Goal: Complete application form

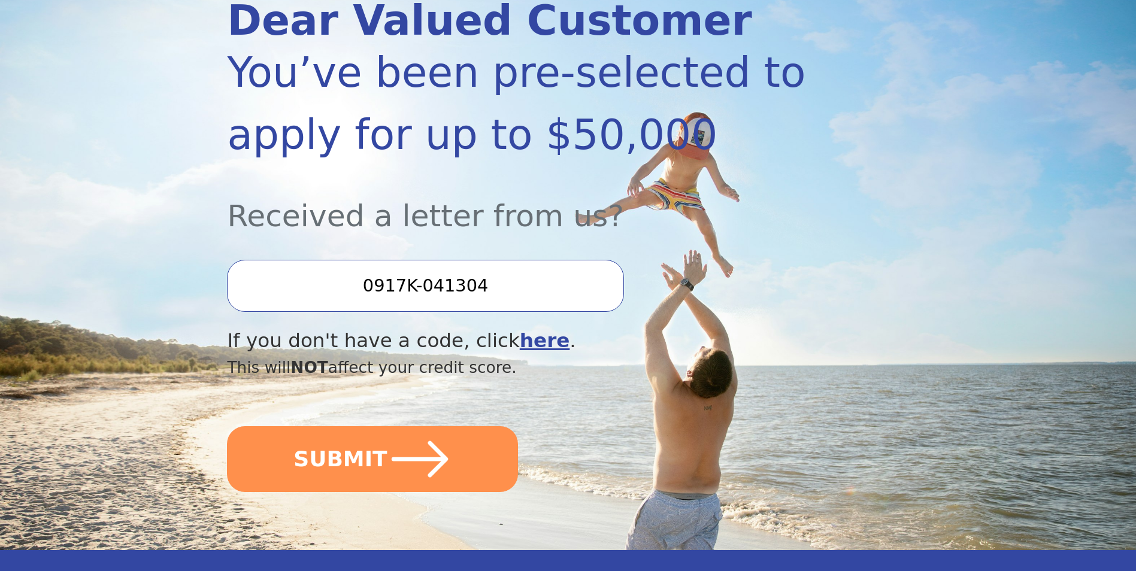
scroll to position [240, 0]
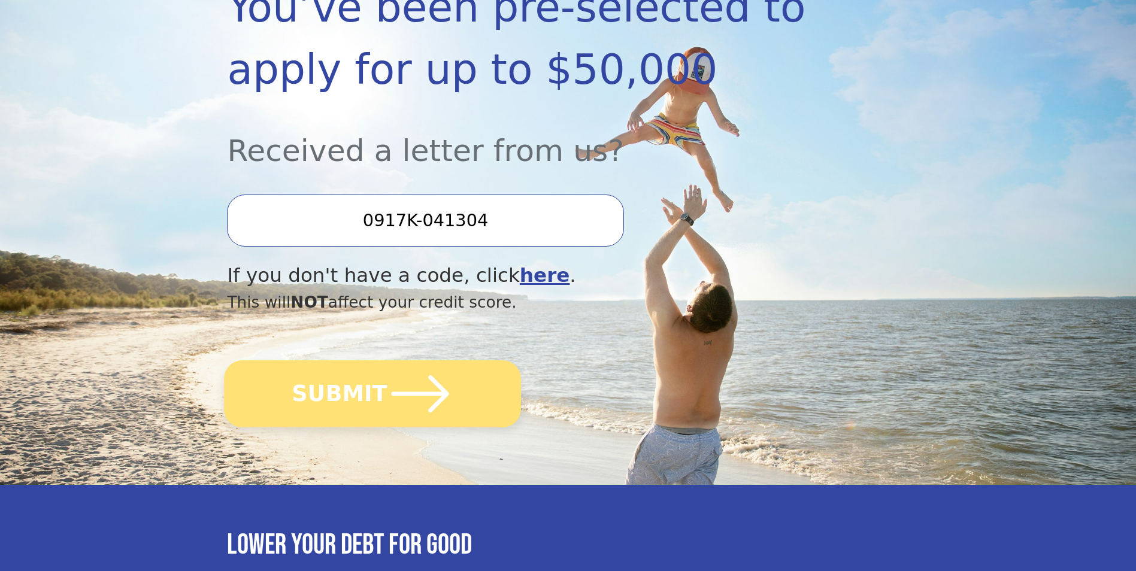
click at [341, 401] on button "SUBMIT" at bounding box center [373, 394] width 297 height 67
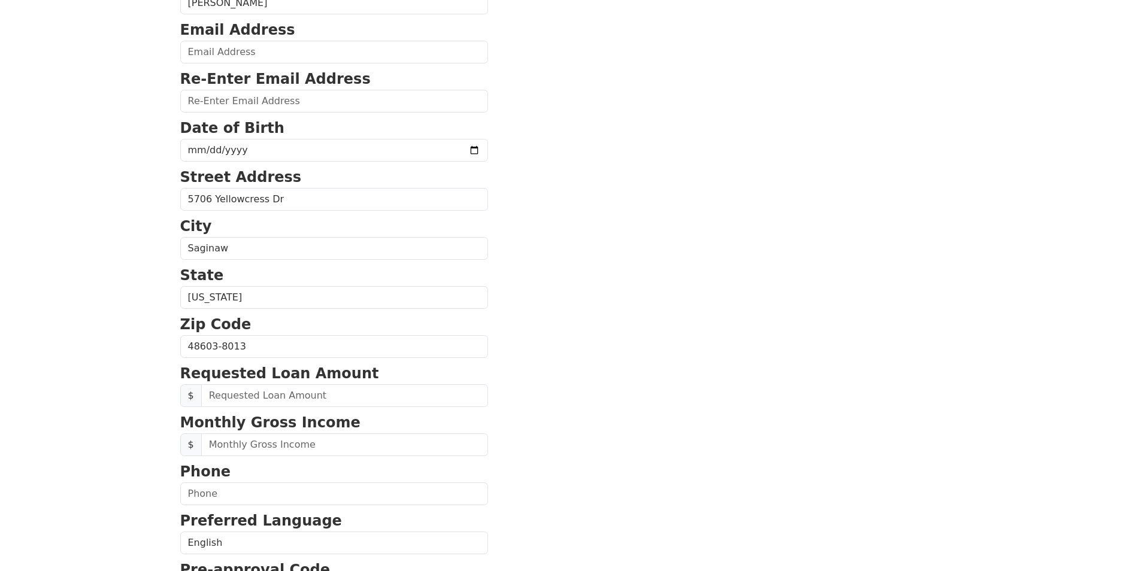
scroll to position [240, 0]
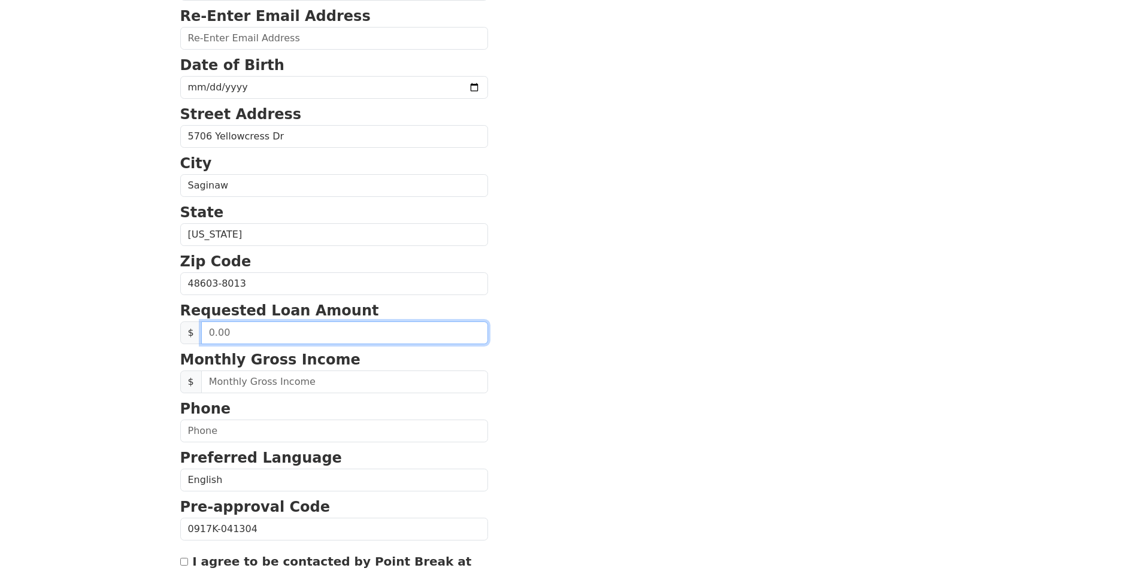
click at [282, 333] on input "text" at bounding box center [344, 333] width 287 height 23
drag, startPoint x: 237, startPoint y: 334, endPoint x: 206, endPoint y: 334, distance: 31.2
click at [206, 334] on input "text" at bounding box center [344, 333] width 287 height 23
type input "20,000.00"
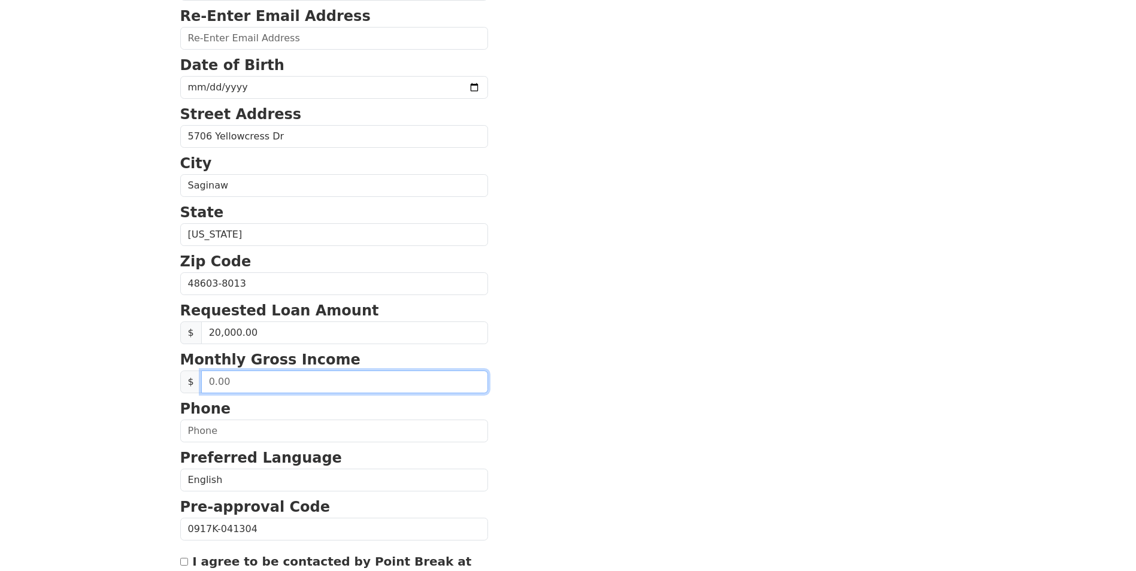
click at [229, 383] on input "text" at bounding box center [344, 382] width 287 height 23
type input "9,000.00"
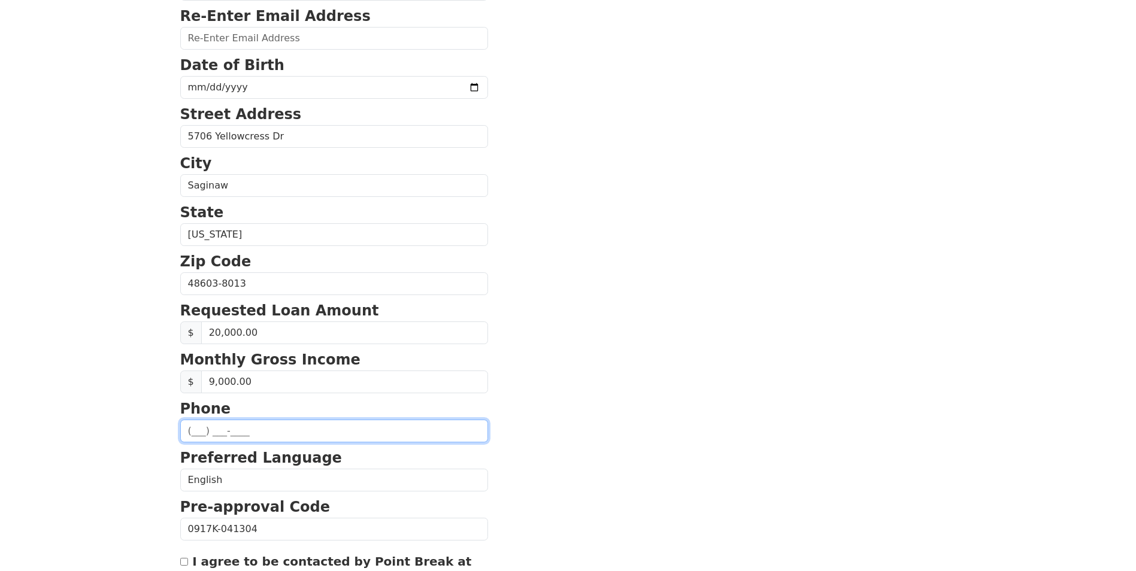
click at [198, 431] on input "text" at bounding box center [334, 431] width 308 height 23
type input "[PHONE_NUMBER]"
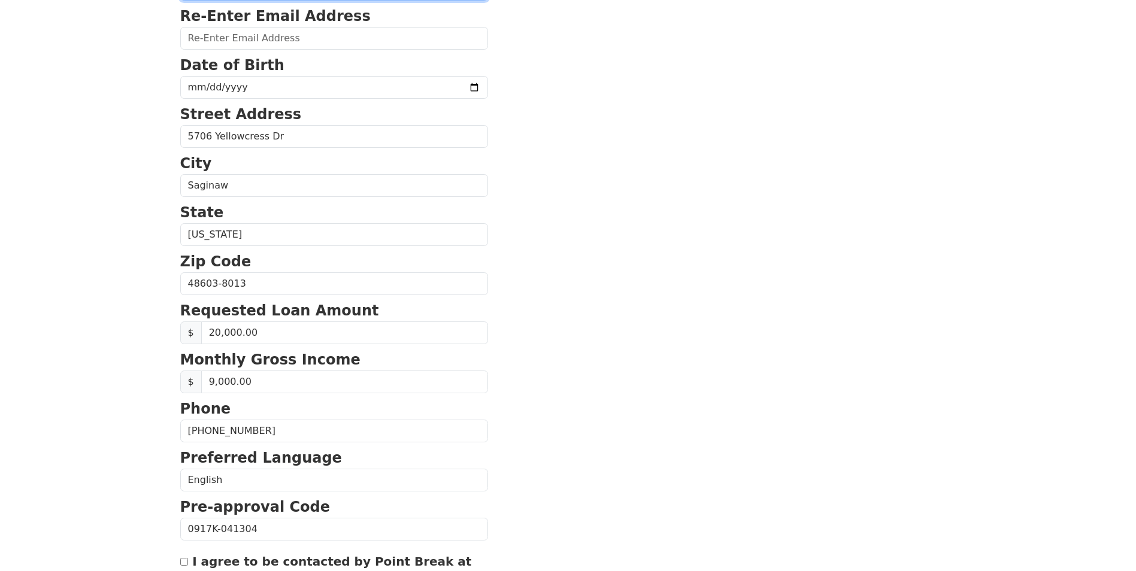
type input "[EMAIL_ADDRESS][DOMAIN_NAME]"
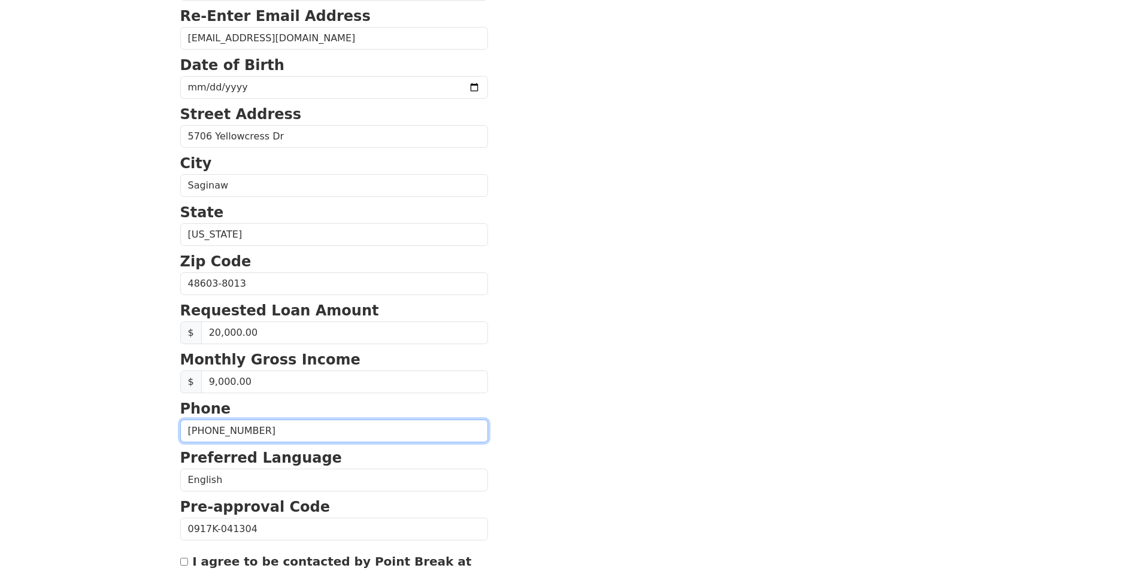
type input "[PHONE_NUMBER]"
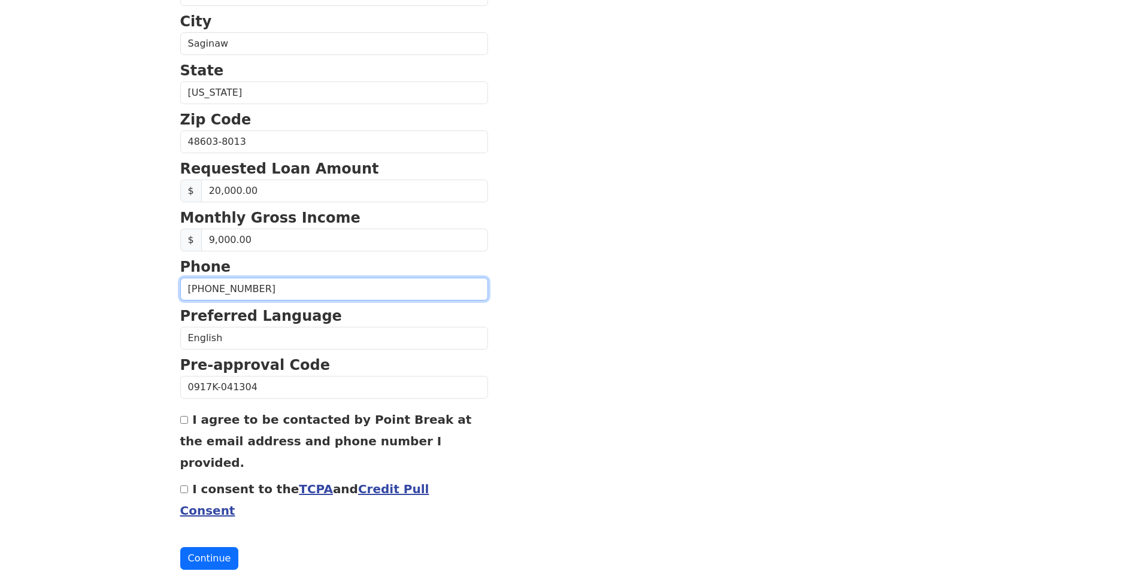
scroll to position [382, 0]
click at [187, 423] on input "I agree to be contacted by Point Break at the email address and phone number I …" at bounding box center [184, 420] width 8 height 8
checkbox input "true"
